Goal: Transaction & Acquisition: Purchase product/service

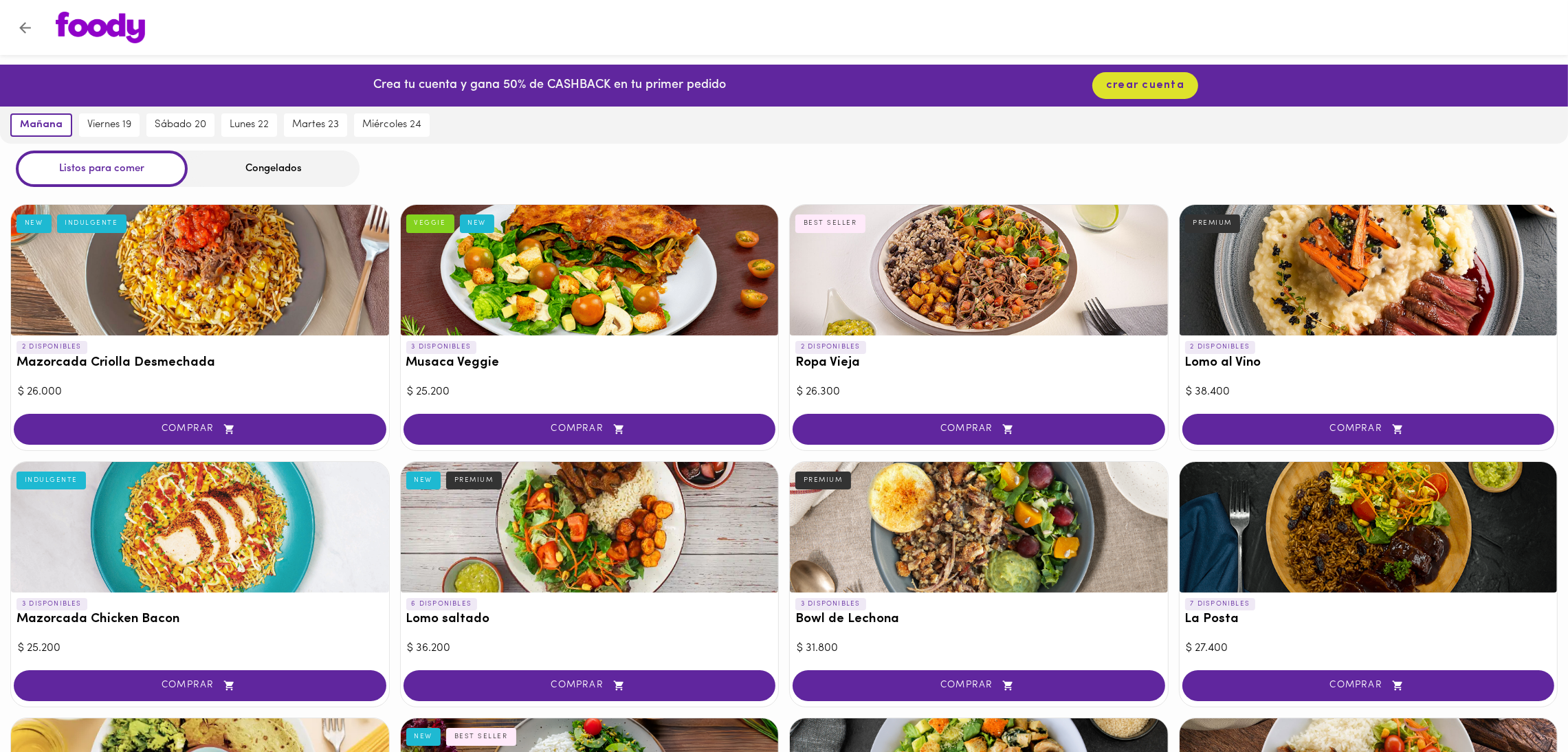
click at [293, 176] on div "Congelados" at bounding box center [273, 168] width 172 height 36
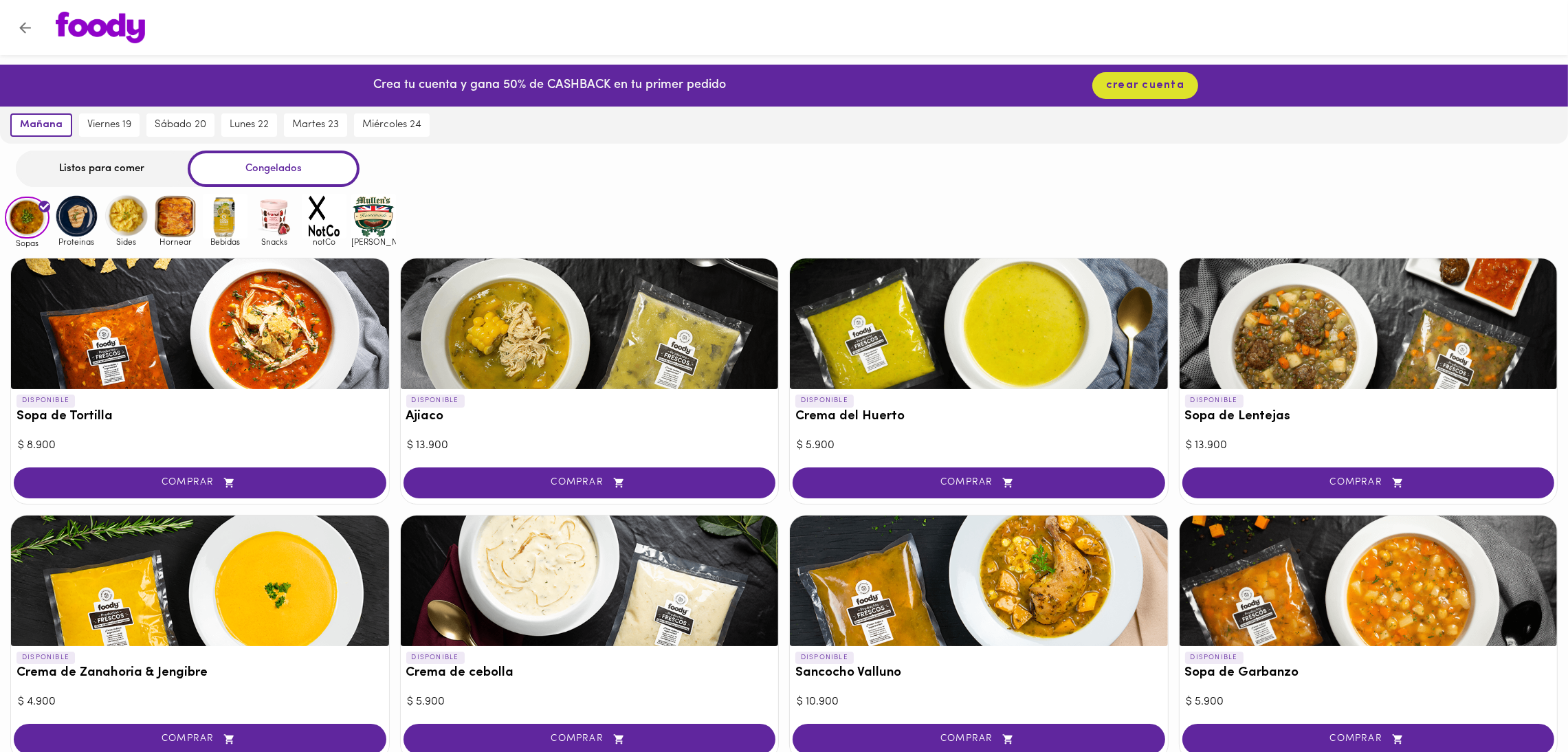
click at [296, 172] on div "Congelados" at bounding box center [273, 168] width 172 height 36
drag, startPoint x: 341, startPoint y: 233, endPoint x: 347, endPoint y: 228, distance: 7.8
click at [341, 232] on img at bounding box center [324, 216] width 45 height 45
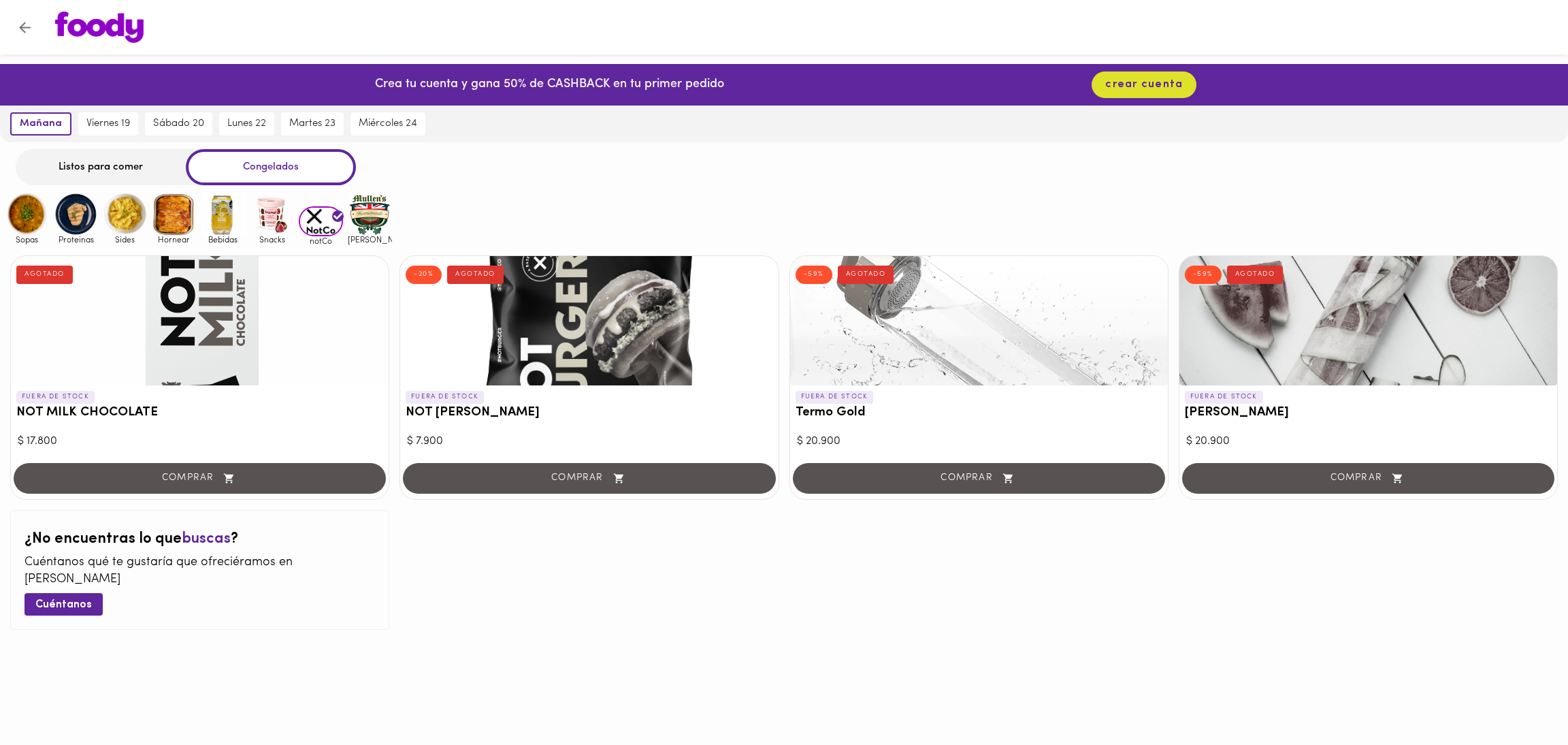
click at [366, 217] on img at bounding box center [370, 214] width 44 height 44
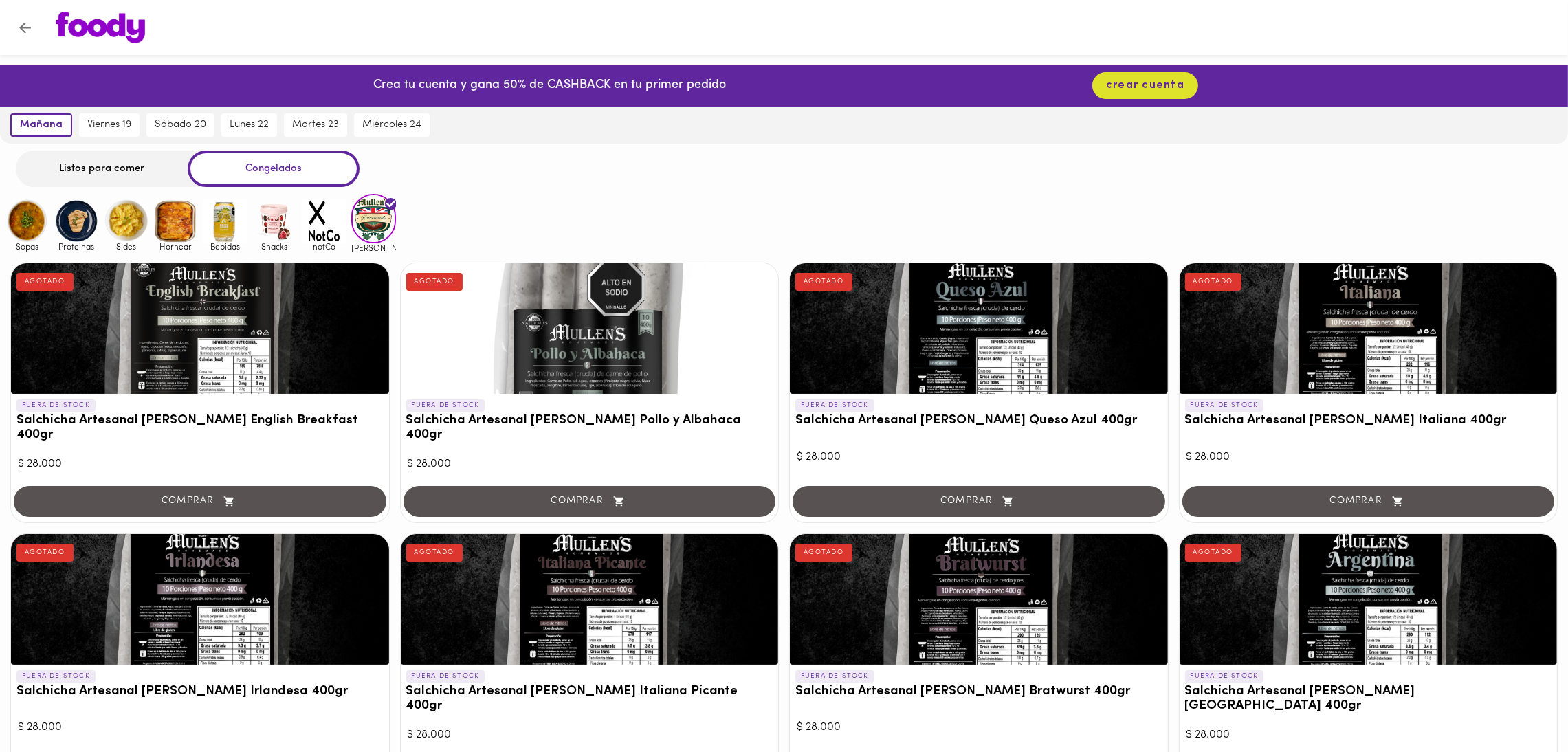
click at [330, 223] on img at bounding box center [324, 221] width 45 height 45
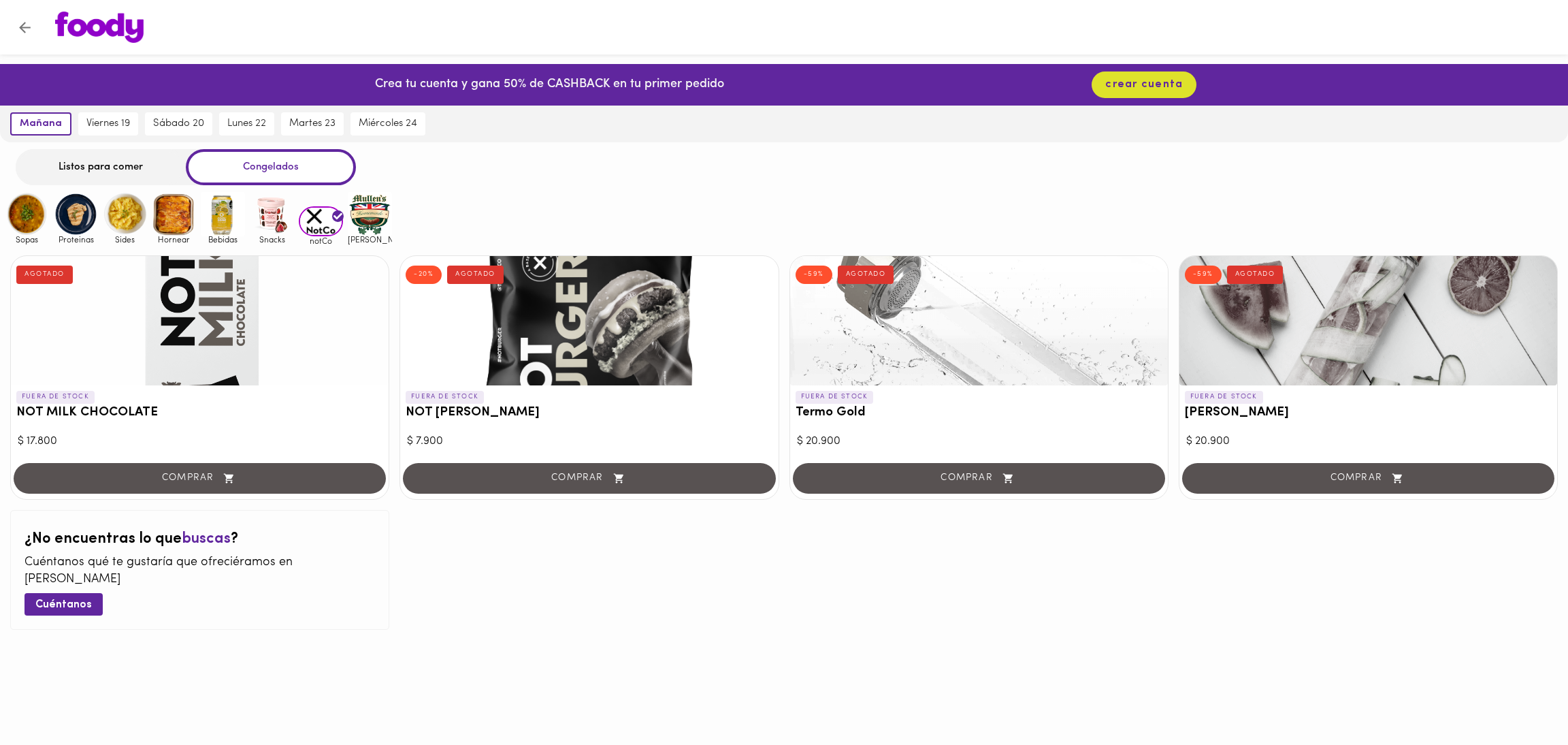
click at [1483, 324] on div at bounding box center [1368, 321] width 378 height 130
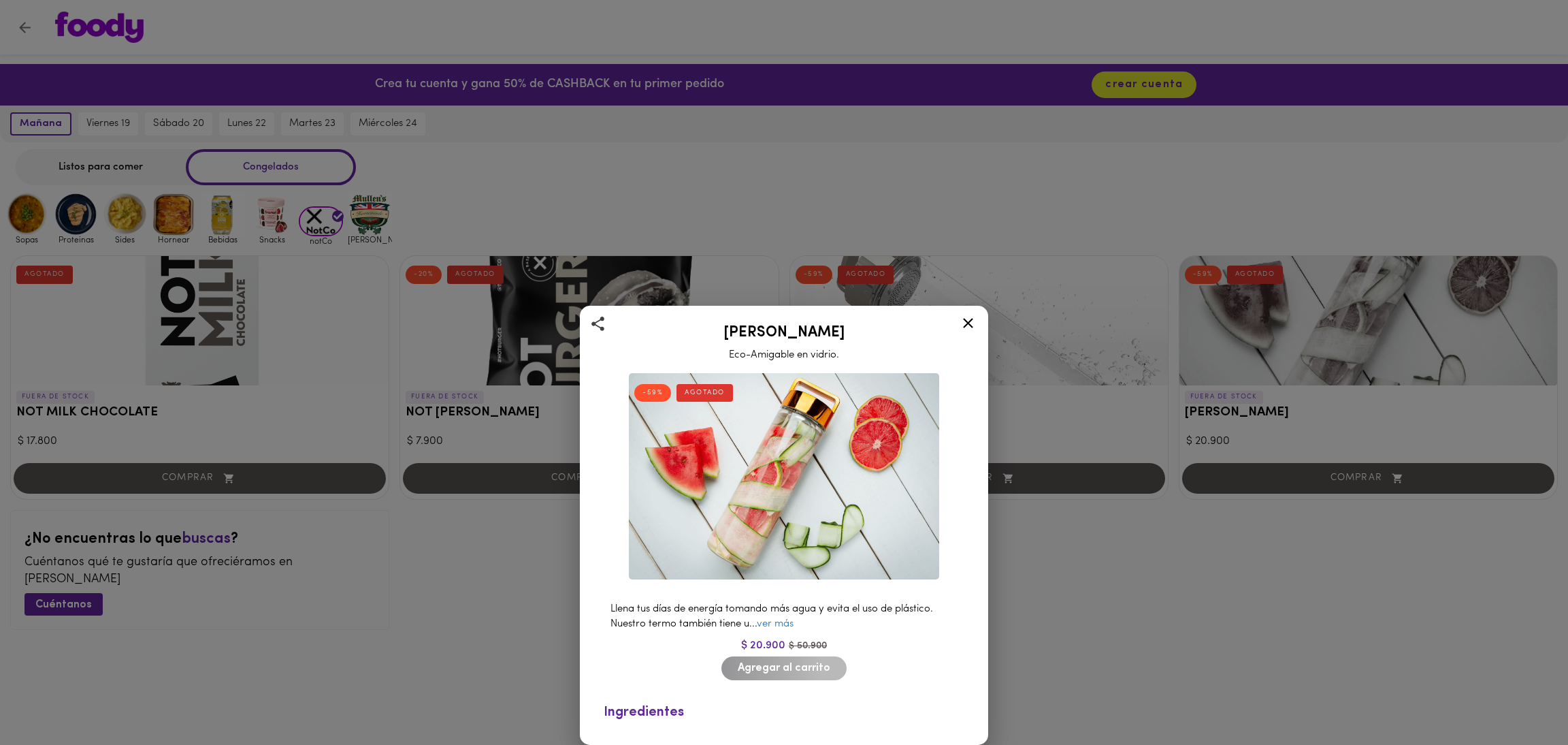
click at [970, 337] on div at bounding box center [968, 325] width 33 height 33
